Goal: Navigation & Orientation: Understand site structure

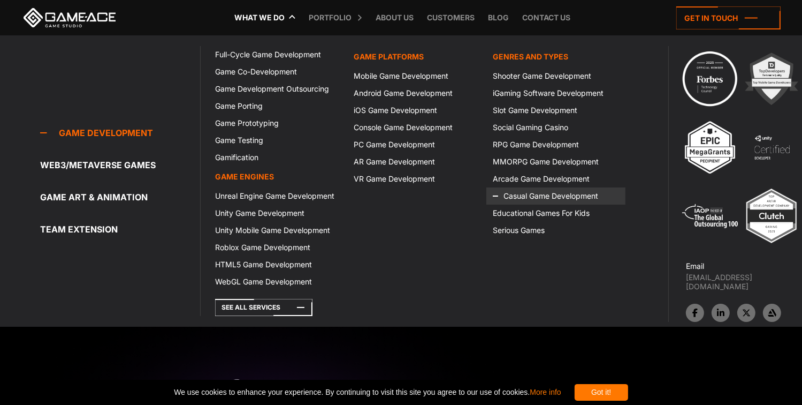
click at [509, 193] on icon at bounding box center [506, 195] width 26 height 17
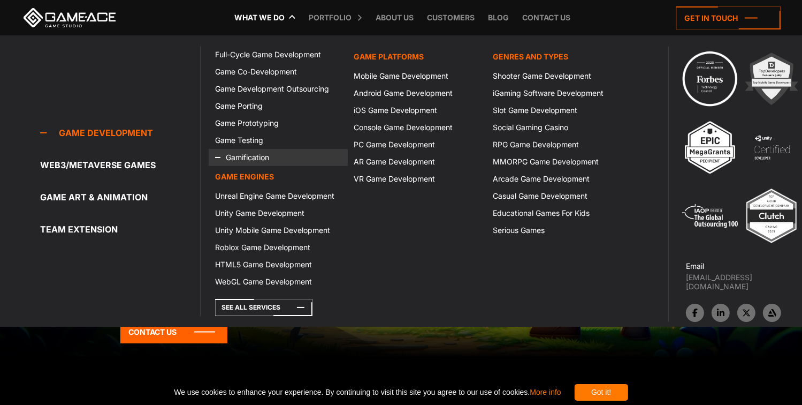
click at [252, 162] on link "Gamification" at bounding box center [278, 157] width 139 height 17
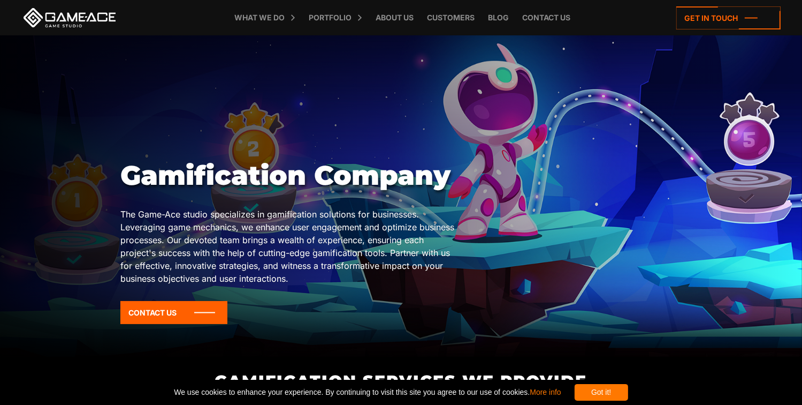
click at [472, 255] on div "Gamification Company The Game-Ace studio specializes in gamification solutions …" at bounding box center [400, 245] width 561 height 172
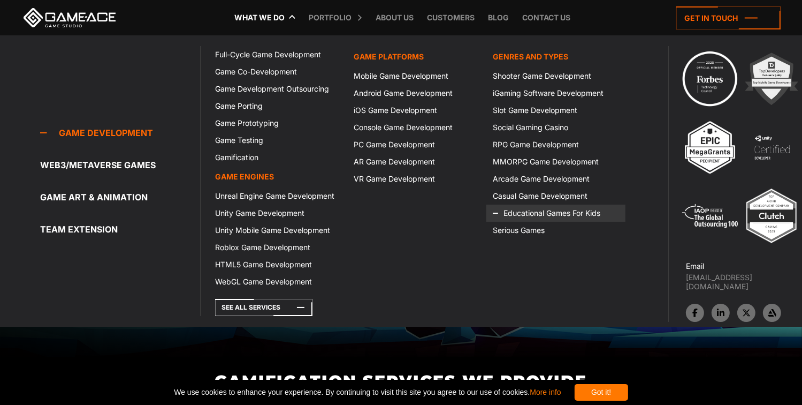
click at [513, 207] on icon at bounding box center [506, 212] width 26 height 17
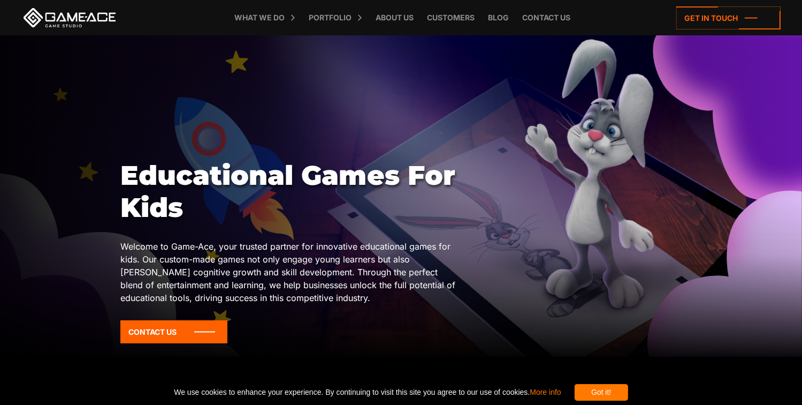
click at [319, 264] on p "Welcome to Game-Ace, your trusted partner for innovative educational games for …" at bounding box center [288, 272] width 337 height 64
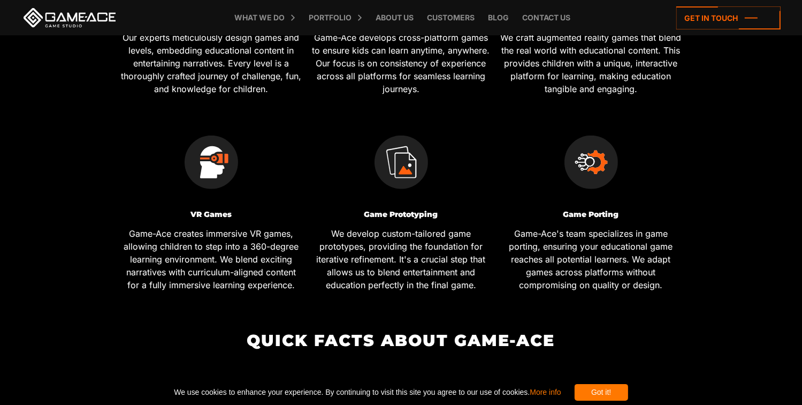
scroll to position [715, 0]
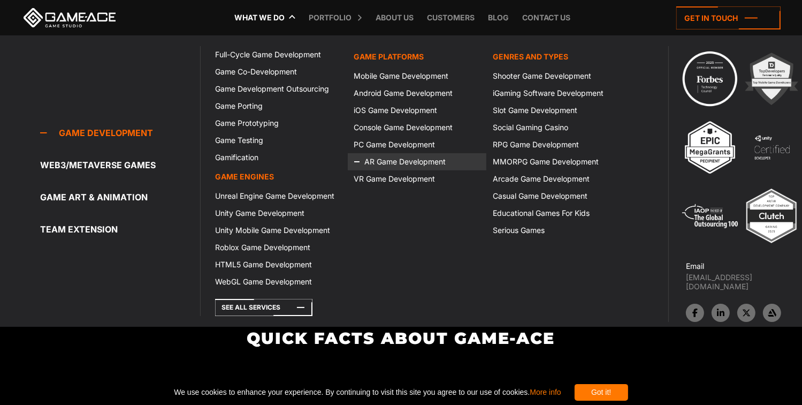
click at [370, 162] on icon at bounding box center [367, 161] width 26 height 17
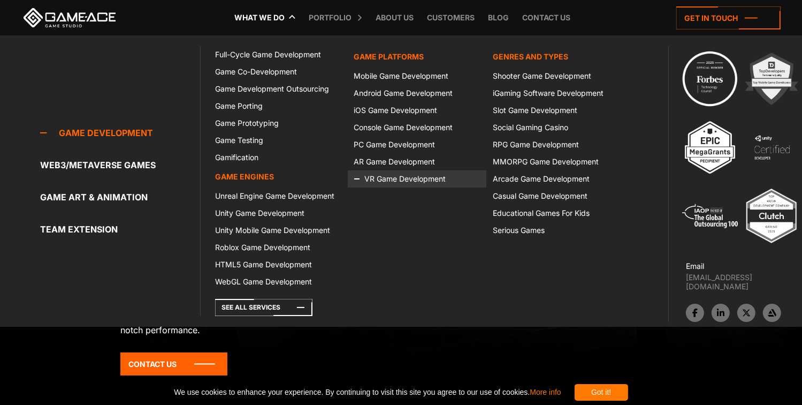
click at [393, 176] on link "VR Game Development" at bounding box center [417, 178] width 139 height 17
click at [366, 68] on icon at bounding box center [367, 75] width 26 height 17
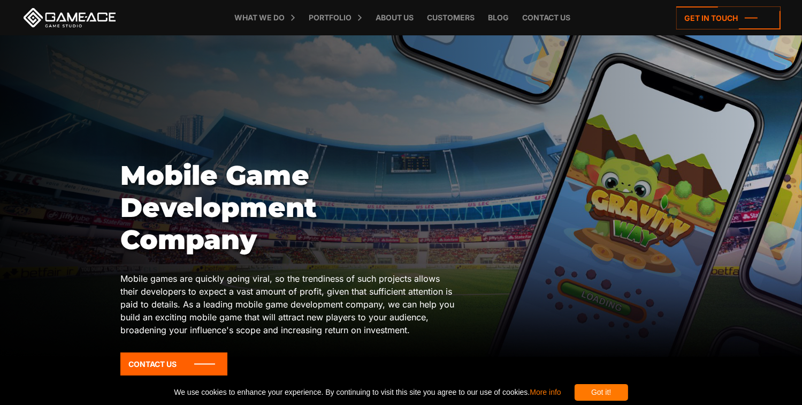
click at [649, 273] on div "Mobile Game Development Company Mobile games are quickly going viral, so the tr…" at bounding box center [400, 271] width 561 height 224
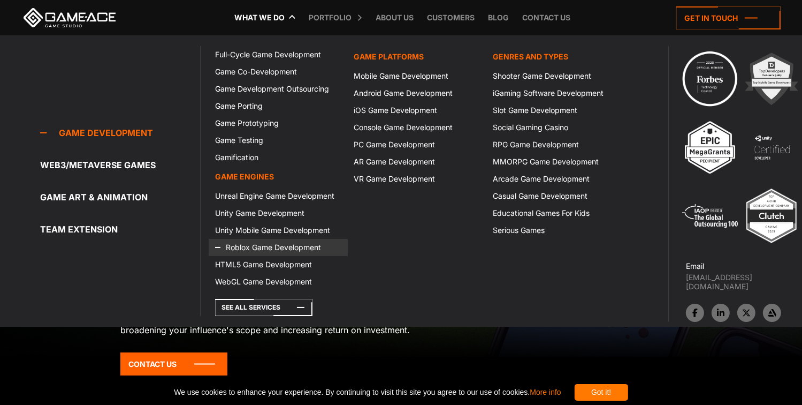
click at [241, 248] on link "Roblox Game Development" at bounding box center [278, 247] width 139 height 17
